Goal: Task Accomplishment & Management: Manage account settings

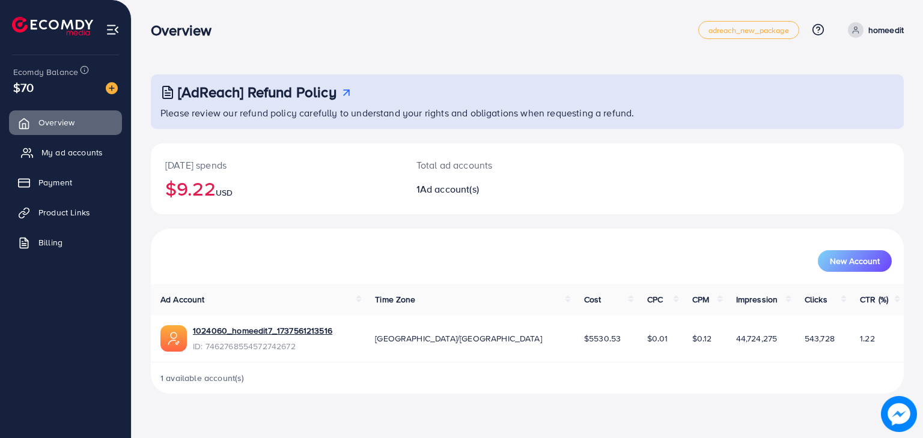
drag, startPoint x: 0, startPoint y: 0, endPoint x: 79, endPoint y: 157, distance: 176.2
click at [79, 157] on span "My ad accounts" at bounding box center [71, 153] width 61 height 12
click at [78, 151] on span "My ad accounts" at bounding box center [71, 153] width 61 height 12
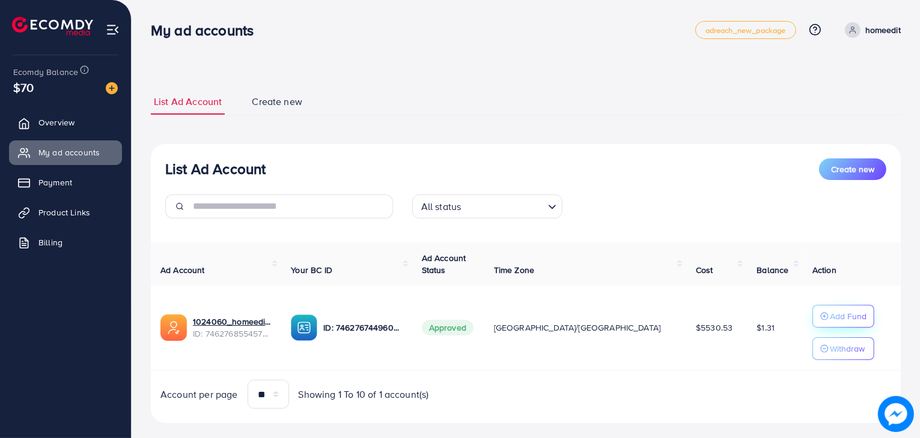
click at [830, 321] on p "Add Fund" at bounding box center [848, 316] width 37 height 14
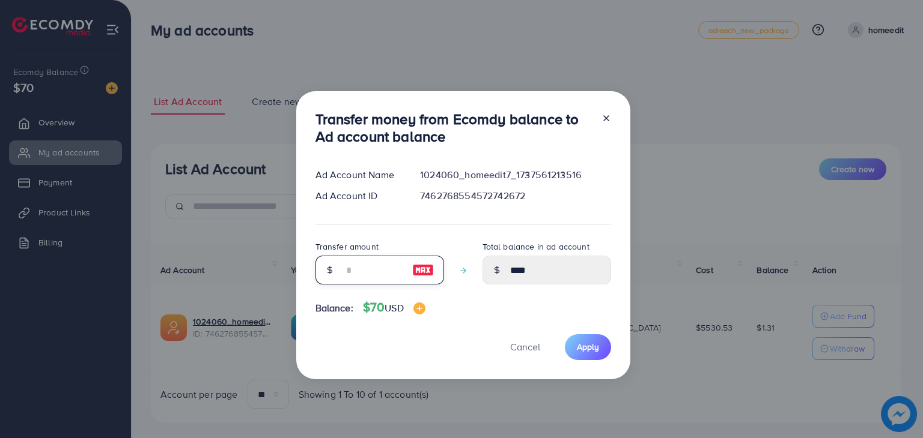
click at [373, 272] on input "number" at bounding box center [373, 270] width 60 height 29
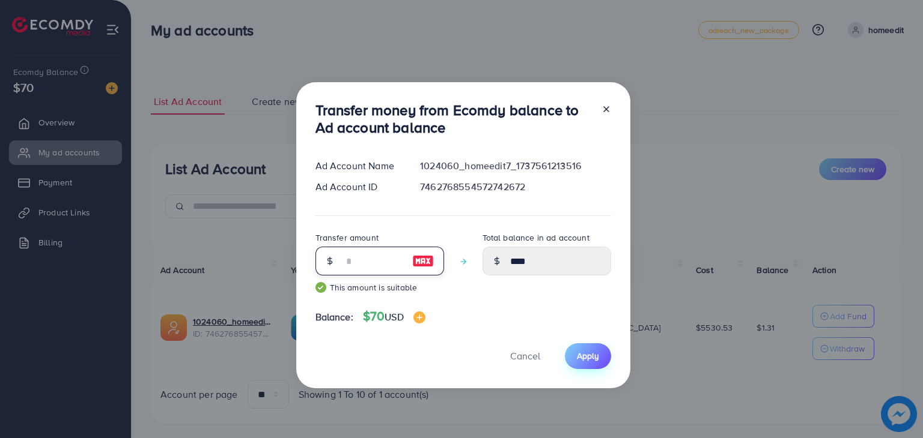
type input "**"
click at [601, 351] on button "Apply" at bounding box center [588, 357] width 46 height 26
